Goal: Information Seeking & Learning: Find specific fact

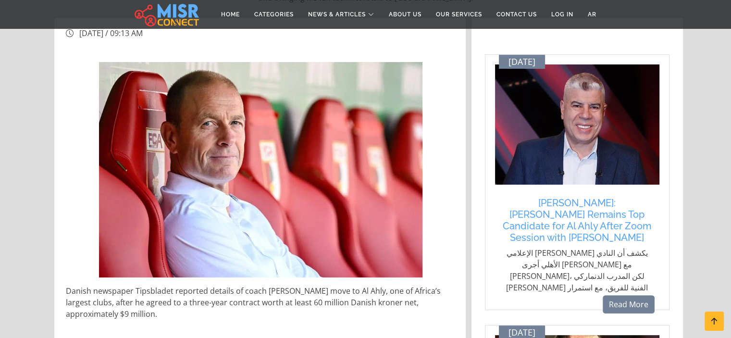
scroll to position [240, 0]
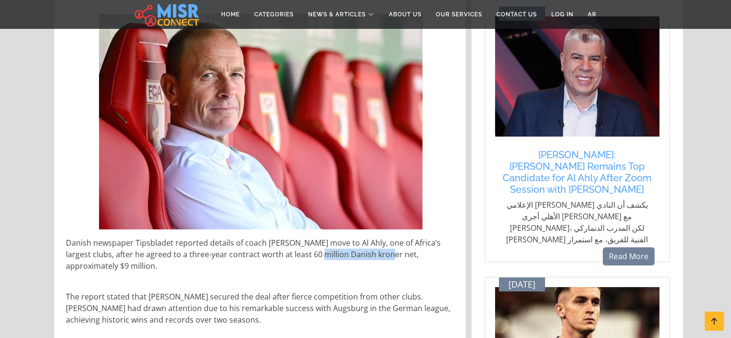
drag, startPoint x: 306, startPoint y: 253, endPoint x: 368, endPoint y: 253, distance: 62.0
click at [368, 253] on p "Danish newspaper Tipsbladet reported details of coach [PERSON_NAME] move to Al …" at bounding box center [261, 254] width 390 height 35
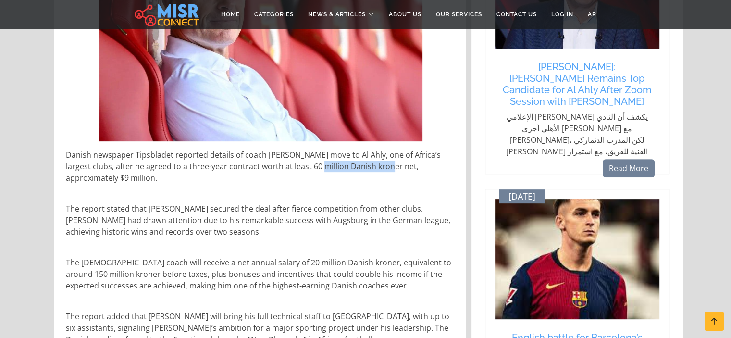
scroll to position [336, 0]
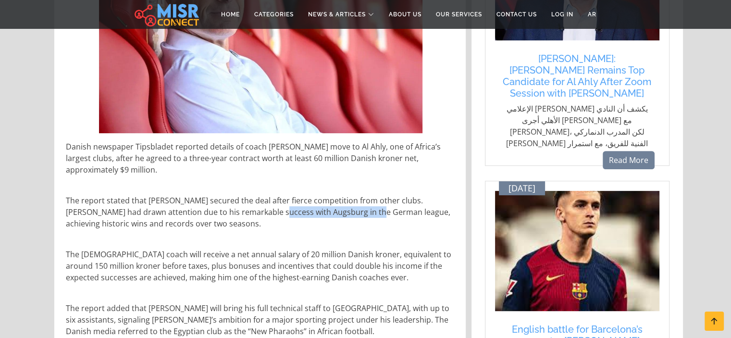
drag, startPoint x: 232, startPoint y: 213, endPoint x: 333, endPoint y: 215, distance: 100.9
click at [333, 215] on p "The report stated that [PERSON_NAME] secured the deal after fierce competition …" at bounding box center [261, 212] width 390 height 35
drag, startPoint x: 117, startPoint y: 220, endPoint x: 153, endPoint y: 221, distance: 36.0
click at [153, 221] on p "The report stated that [PERSON_NAME] secured the deal after fierce competition …" at bounding box center [261, 212] width 390 height 35
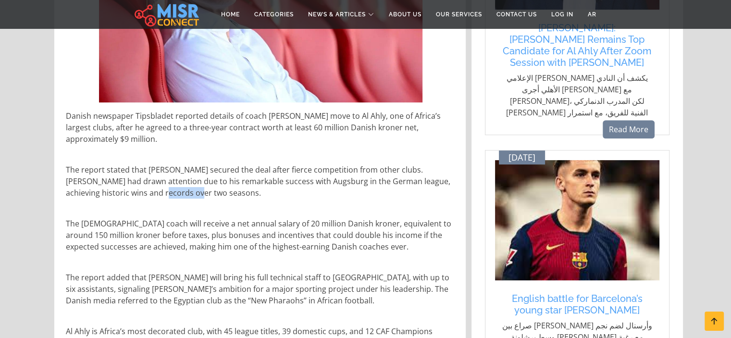
scroll to position [384, 0]
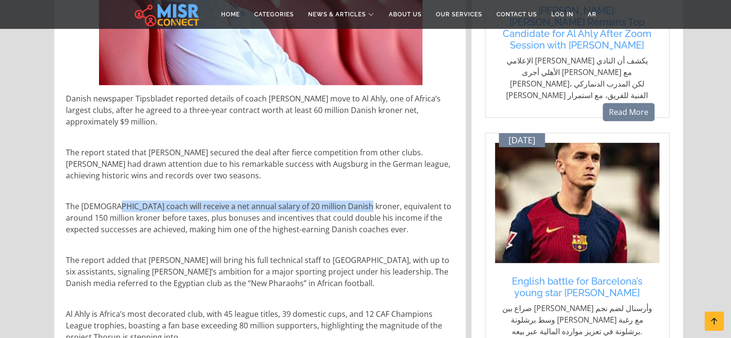
drag, startPoint x: 111, startPoint y: 204, endPoint x: 354, endPoint y: 205, distance: 242.1
click at [354, 205] on p "The [DEMOGRAPHIC_DATA] coach will receive a net annual salary of 20 million Dan…" at bounding box center [261, 217] width 390 height 35
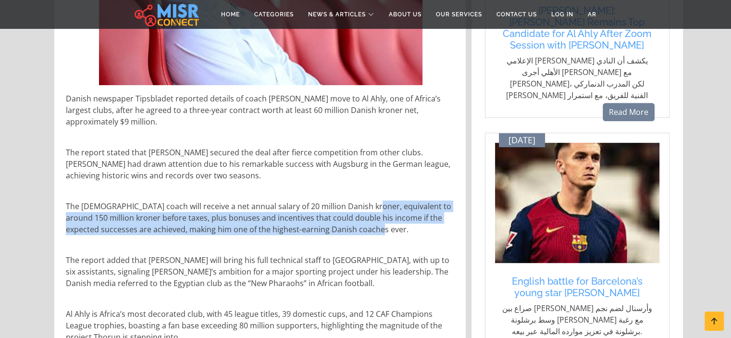
drag, startPoint x: 361, startPoint y: 205, endPoint x: 420, endPoint y: 228, distance: 63.1
click at [420, 228] on p "The [DEMOGRAPHIC_DATA] coach will receive a net annual salary of 20 million Dan…" at bounding box center [261, 217] width 390 height 35
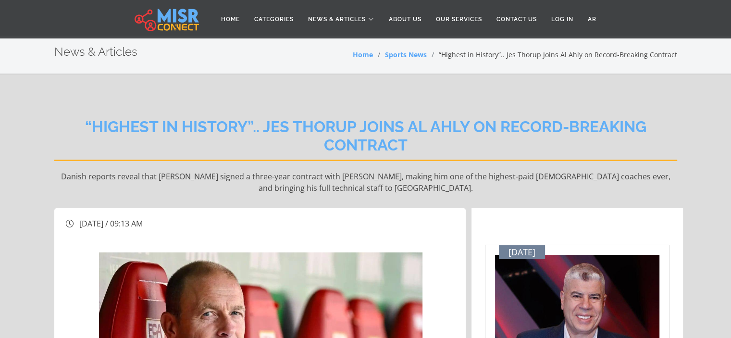
scroll to position [0, 0]
